Goal: Task Accomplishment & Management: Complete application form

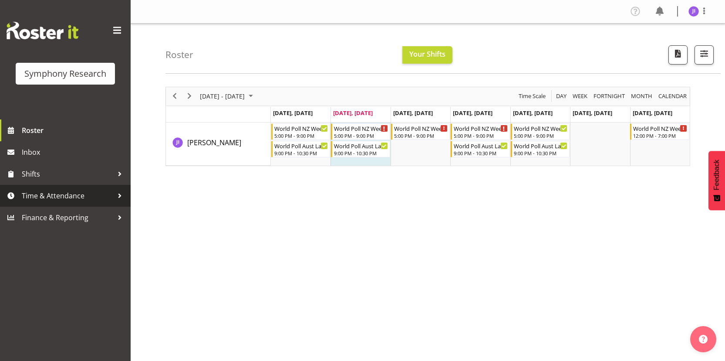
click at [84, 202] on span "Time & Attendance" at bounding box center [67, 195] width 91 height 13
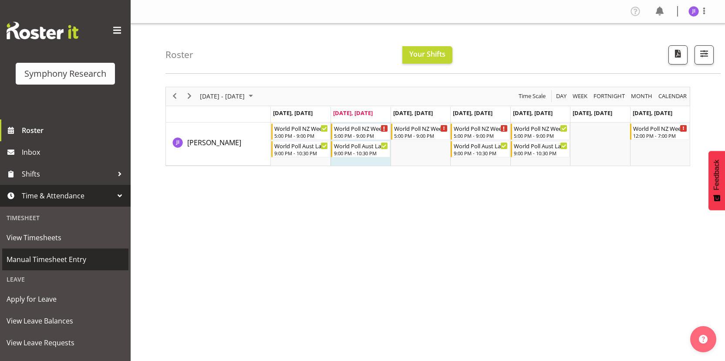
click at [59, 256] on span "Manual Timesheet Entry" at bounding box center [66, 259] width 118 height 13
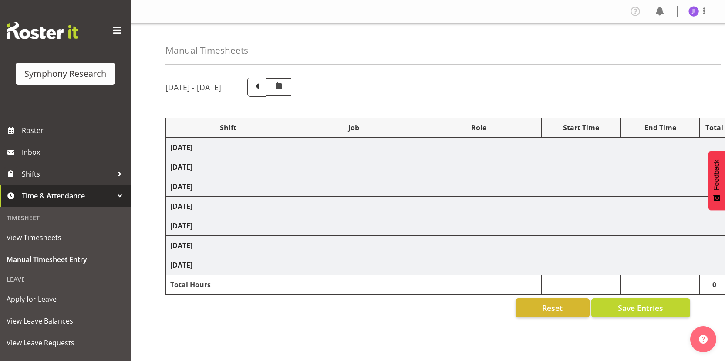
select select "48116"
select select "10527"
select select "48116"
select select "10499"
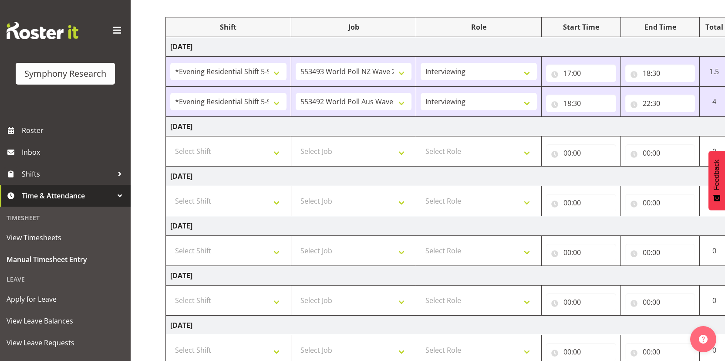
scroll to position [0, 50]
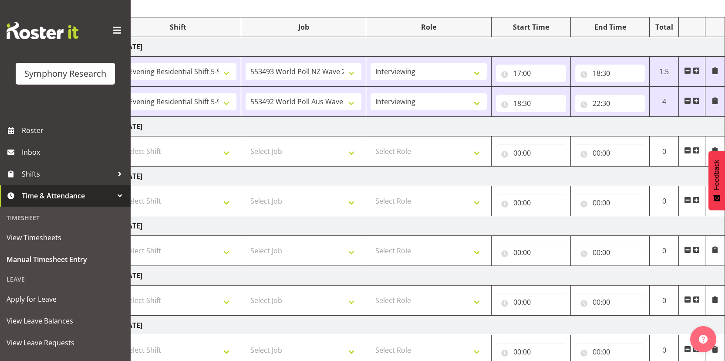
click at [695, 152] on span at bounding box center [696, 150] width 7 height 7
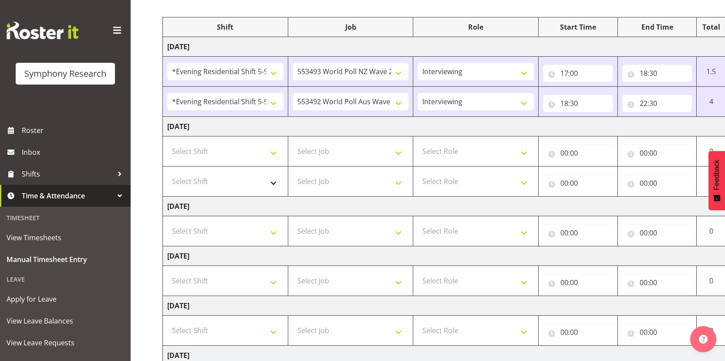
scroll to position [0, 0]
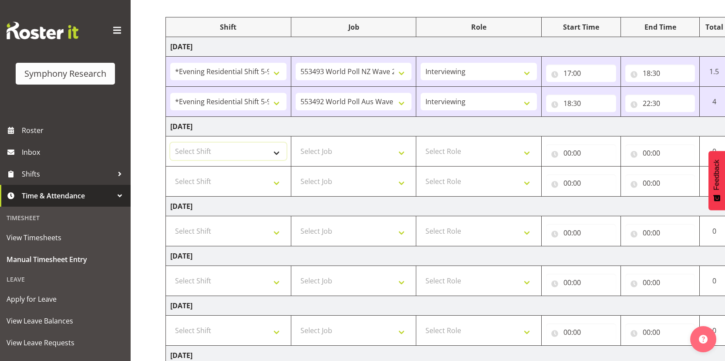
click at [251, 159] on select "Select Shift !!Weekend Residential (Roster IT Shift Label) *Business 9/10am ~ 4…" at bounding box center [228, 150] width 116 height 17
select select "48116"
click at [170, 142] on select "Select Shift !!Weekend Residential (Roster IT Shift Label) *Business 9/10am ~ 4…" at bounding box center [228, 150] width 116 height 17
click at [236, 184] on select "Select Shift !!Weekend Residential (Roster IT Shift Label) *Business 9/10am ~ 4…" at bounding box center [228, 181] width 116 height 17
select select "48116"
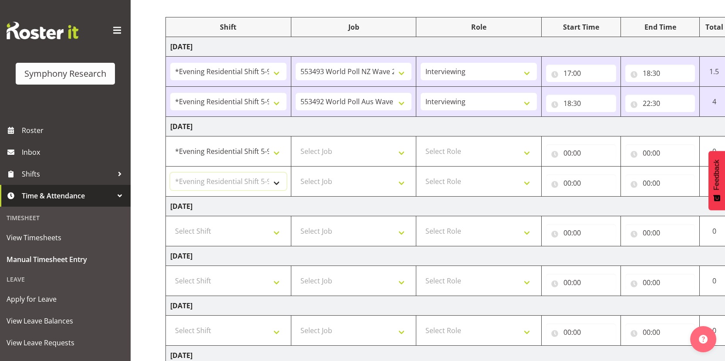
click at [170, 173] on select "Select Shift !!Weekend Residential (Roster IT Shift Label) *Business 9/10am ~ 4…" at bounding box center [228, 181] width 116 height 17
click at [356, 149] on select "Select Job 550060 IF Admin 553492 World Poll Aus Wave 2 Main 2025 553493 World …" at bounding box center [354, 150] width 116 height 17
select select "10527"
click at [296, 142] on select "Select Job 550060 IF Admin 553492 World Poll Aus Wave 2 Main 2025 553493 World …" at bounding box center [354, 150] width 116 height 17
click at [360, 179] on select "Select Job 550060 IF Admin 553492 World Poll Aus Wave 2 Main 2025 553493 World …" at bounding box center [354, 181] width 116 height 17
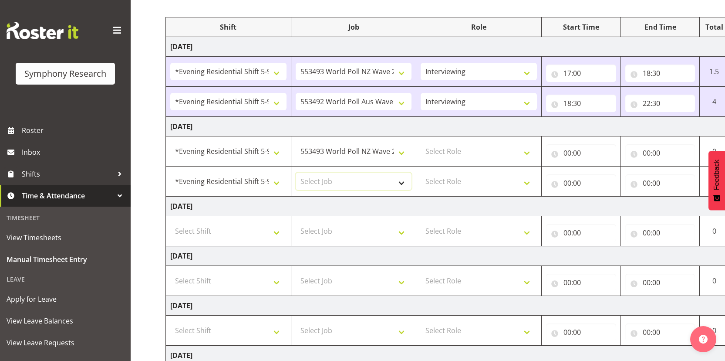
select select "10499"
click at [296, 173] on select "Select Job 550060 IF Admin 553492 World Poll Aus Wave 2 Main 2025 553493 World …" at bounding box center [354, 181] width 116 height 17
click at [464, 148] on select "Select Role Interviewing Briefing" at bounding box center [479, 150] width 116 height 17
select select "47"
click at [421, 142] on select "Select Role Interviewing Briefing" at bounding box center [479, 150] width 116 height 17
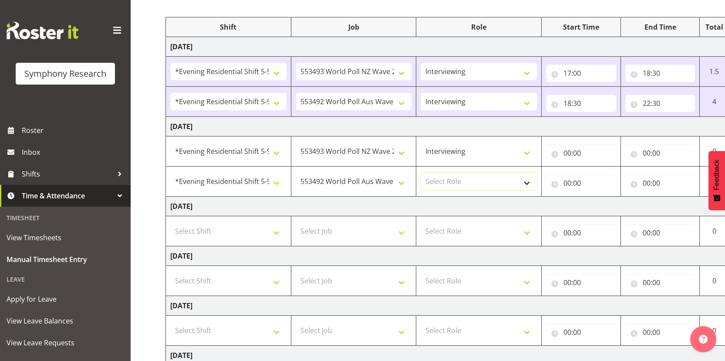
click at [457, 178] on select "Select Role Interviewing Briefing" at bounding box center [479, 181] width 116 height 17
select select "47"
click at [421, 173] on select "Select Role Interviewing Briefing" at bounding box center [479, 181] width 116 height 17
click at [568, 156] on input "00:00" at bounding box center [581, 152] width 70 height 17
click at [602, 180] on select "00 01 02 03 04 05 06 07 08 09 10 11 12 13 14 15 16 17 18 19 20 21 22 23" at bounding box center [606, 175] width 20 height 17
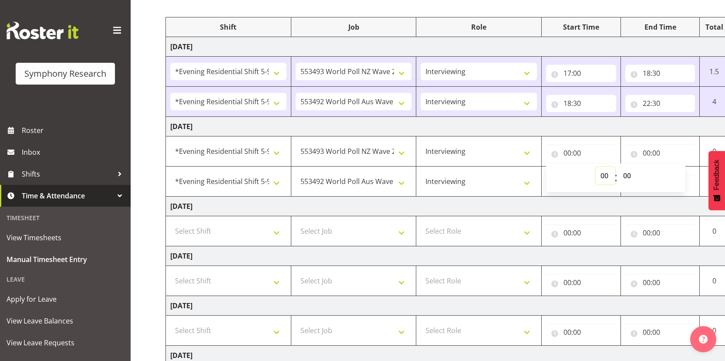
select select "17"
click at [596, 167] on select "00 01 02 03 04 05 06 07 08 09 10 11 12 13 14 15 16 17 18 19 20 21 22 23" at bounding box center [606, 175] width 20 height 17
type input "17:00"
click at [569, 198] on td "Wednesday 27th August 2025" at bounding box center [470, 206] width 609 height 20
click at [568, 184] on input "00:00" at bounding box center [581, 182] width 70 height 17
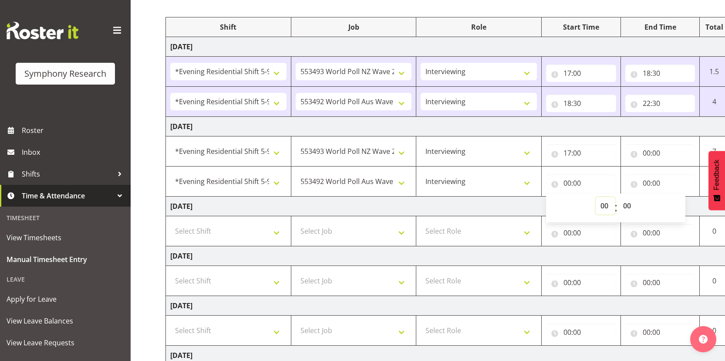
click at [601, 208] on select "00 01 02 03 04 05 06 07 08 09 10 11 12 13 14 15 16 17 18 19 20 21 22 23" at bounding box center [606, 205] width 20 height 17
select select "18"
click at [596, 197] on select "00 01 02 03 04 05 06 07 08 09 10 11 12 13 14 15 16 17 18 19 20 21 22 23" at bounding box center [606, 205] width 20 height 17
type input "18:00"
click at [626, 210] on select "00 01 02 03 04 05 06 07 08 09 10 11 12 13 14 15 16 17 18 19 20 21 22 23 24 25 2…" at bounding box center [629, 205] width 20 height 17
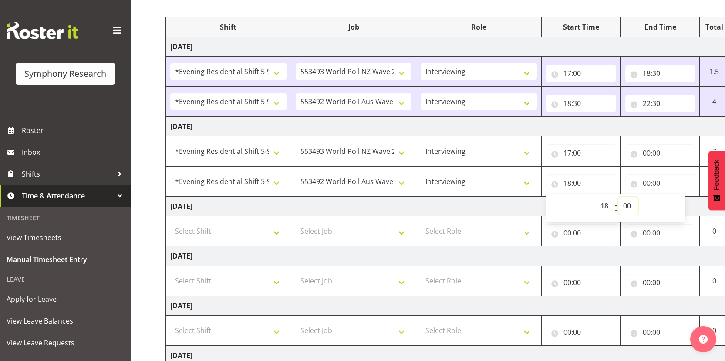
select select "30"
click at [619, 197] on select "00 01 02 03 04 05 06 07 08 09 10 11 12 13 14 15 16 17 18 19 20 21 22 23 24 25 2…" at bounding box center [629, 205] width 20 height 17
type input "18:30"
click at [648, 155] on input "00:00" at bounding box center [661, 152] width 70 height 17
click at [682, 177] on select "00 01 02 03 04 05 06 07 08 09 10 11 12 13 14 15 16 17 18 19 20 21 22 23" at bounding box center [685, 175] width 20 height 17
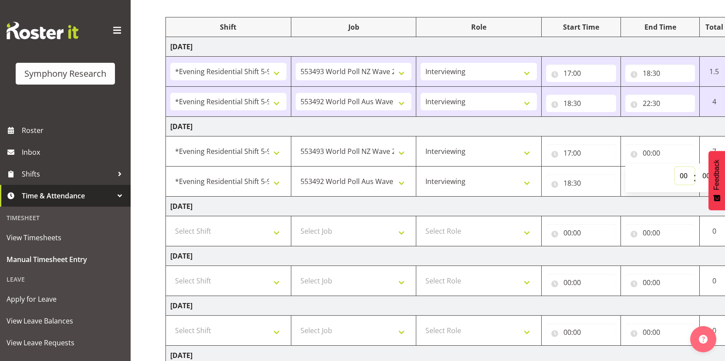
select select "18"
click at [675, 167] on select "00 01 02 03 04 05 06 07 08 09 10 11 12 13 14 15 16 17 18 19 20 21 22 23" at bounding box center [685, 175] width 20 height 17
type input "18:00"
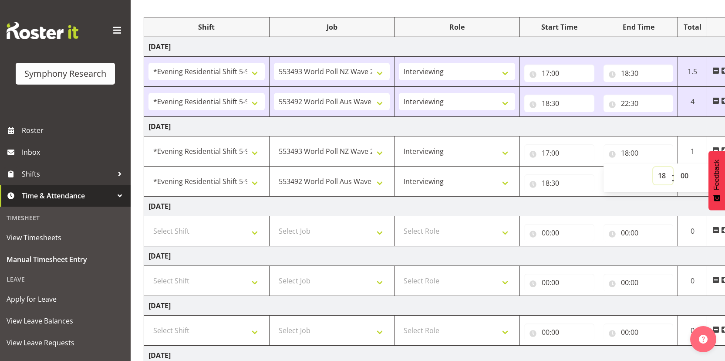
scroll to position [0, 50]
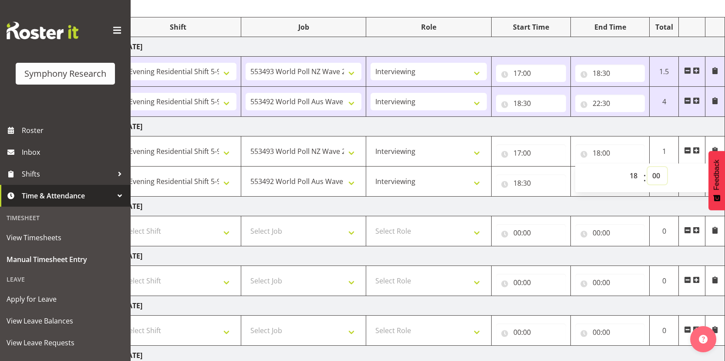
click at [660, 176] on select "00 01 02 03 04 05 06 07 08 09 10 11 12 13 14 15 16 17 18 19 20 21 22 23 24 25 2…" at bounding box center [658, 175] width 20 height 17
select select "30"
click at [648, 167] on select "00 01 02 03 04 05 06 07 08 09 10 11 12 13 14 15 16 17 18 19 20 21 22 23 24 25 2…" at bounding box center [658, 175] width 20 height 17
type input "18:30"
click at [602, 201] on td "Wednesday 27th August 2025" at bounding box center [420, 206] width 609 height 20
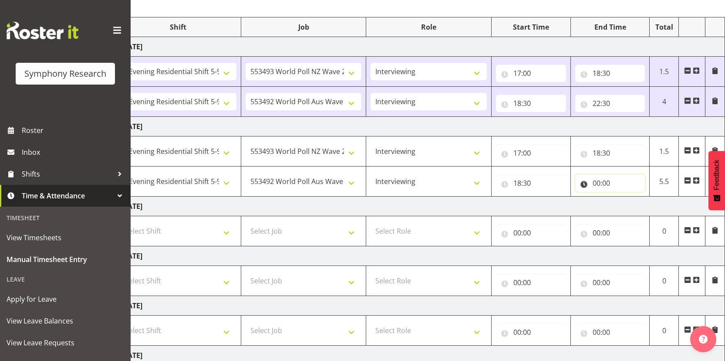
click at [596, 183] on input "00:00" at bounding box center [610, 182] width 70 height 17
click at [633, 210] on select "00 01 02 03 04 05 06 07 08 09 10 11 12 13 14 15 16 17 18 19 20 21 22 23" at bounding box center [635, 205] width 20 height 17
select select "22"
click at [625, 197] on select "00 01 02 03 04 05 06 07 08 09 10 11 12 13 14 15 16 17 18 19 20 21 22 23" at bounding box center [635, 205] width 20 height 17
type input "22:00"
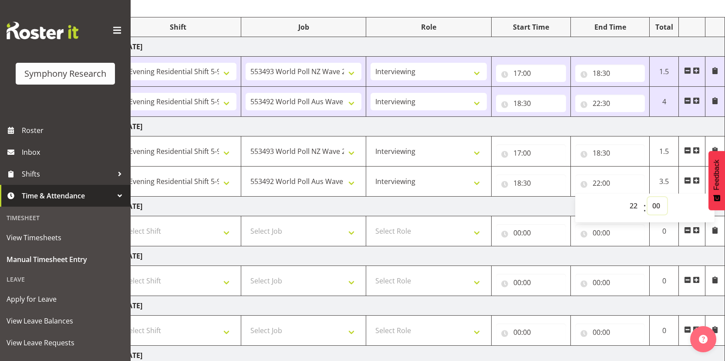
click at [655, 204] on select "00 01 02 03 04 05 06 07 08 09 10 11 12 13 14 15 16 17 18 19 20 21 22 23 24 25 2…" at bounding box center [658, 205] width 20 height 17
select select "30"
click at [648, 197] on select "00 01 02 03 04 05 06 07 08 09 10 11 12 13 14 15 16 17 18 19 20 21 22 23 24 25 2…" at bounding box center [658, 205] width 20 height 17
type input "22:30"
click at [578, 116] on td "22:30 00 01 02 03 04 05 06 07 08 09 10 11 12 13 14 15 16 17 18 19 20 21 22 23 :…" at bounding box center [610, 102] width 79 height 30
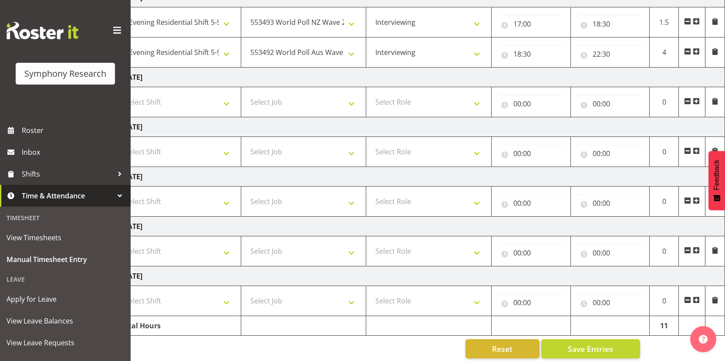
scroll to position [240, 0]
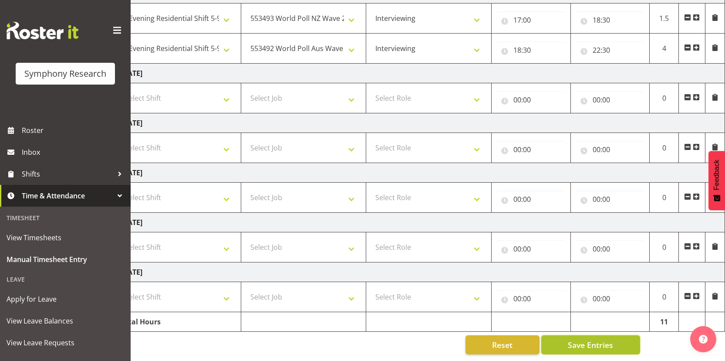
click at [589, 339] on span "Save Entries" at bounding box center [590, 344] width 45 height 11
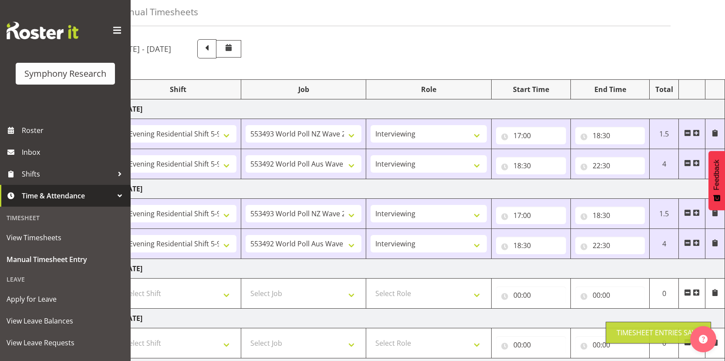
scroll to position [0, 0]
